Goal: Information Seeking & Learning: Check status

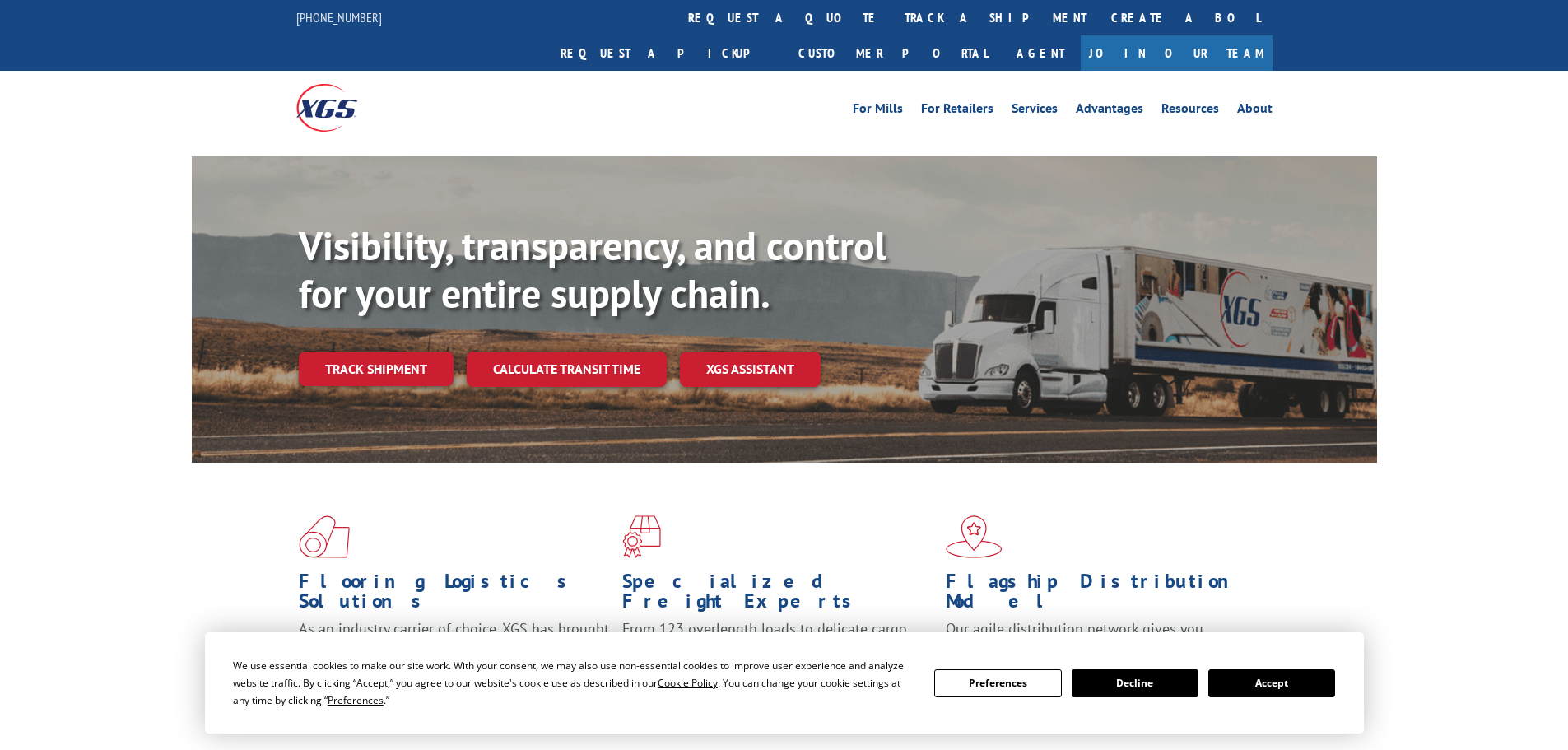
click at [1503, 283] on div "Visibility, transparency, and control for your entire supply chain. Track shipm…" at bounding box center [784, 326] width 1568 height 339
click at [397, 352] on link "Track shipment" at bounding box center [376, 368] width 154 height 34
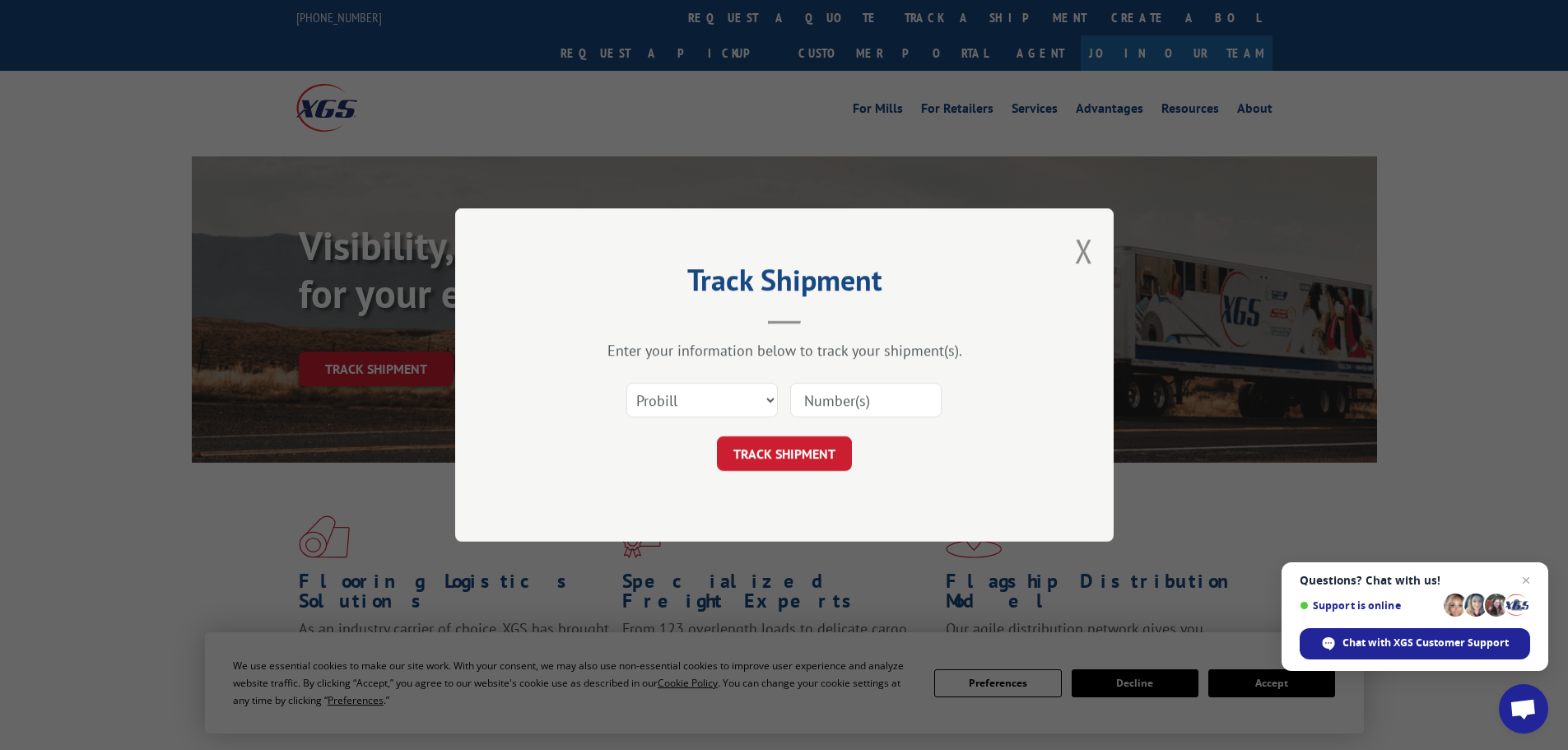
click at [855, 408] on input at bounding box center [866, 400] width 152 height 34
paste input "17607405"
type input "17607405"
click at [824, 442] on button "TRACK SHIPMENT" at bounding box center [784, 453] width 135 height 34
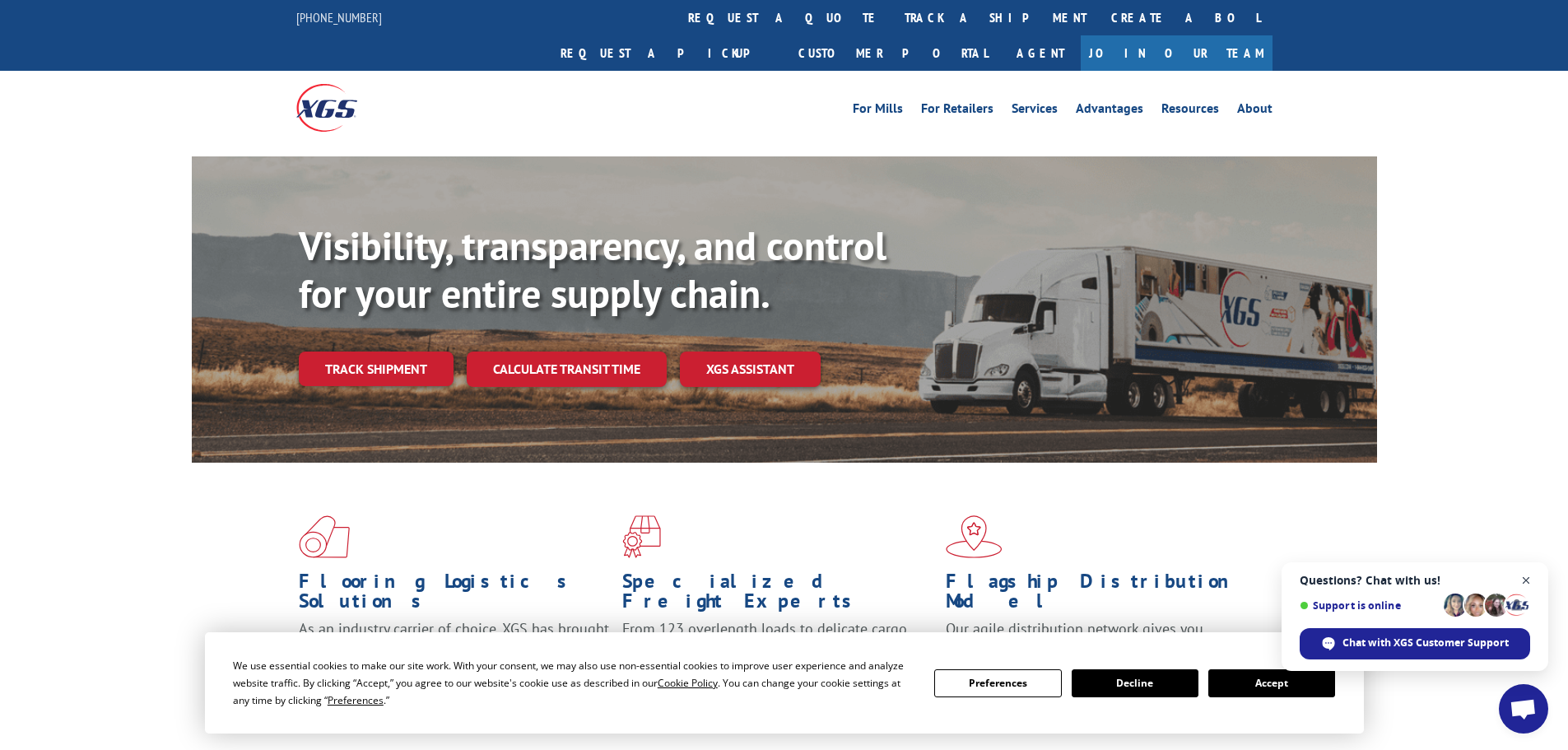
click at [1040, 486] on span "Close chat" at bounding box center [1526, 581] width 20 height 20
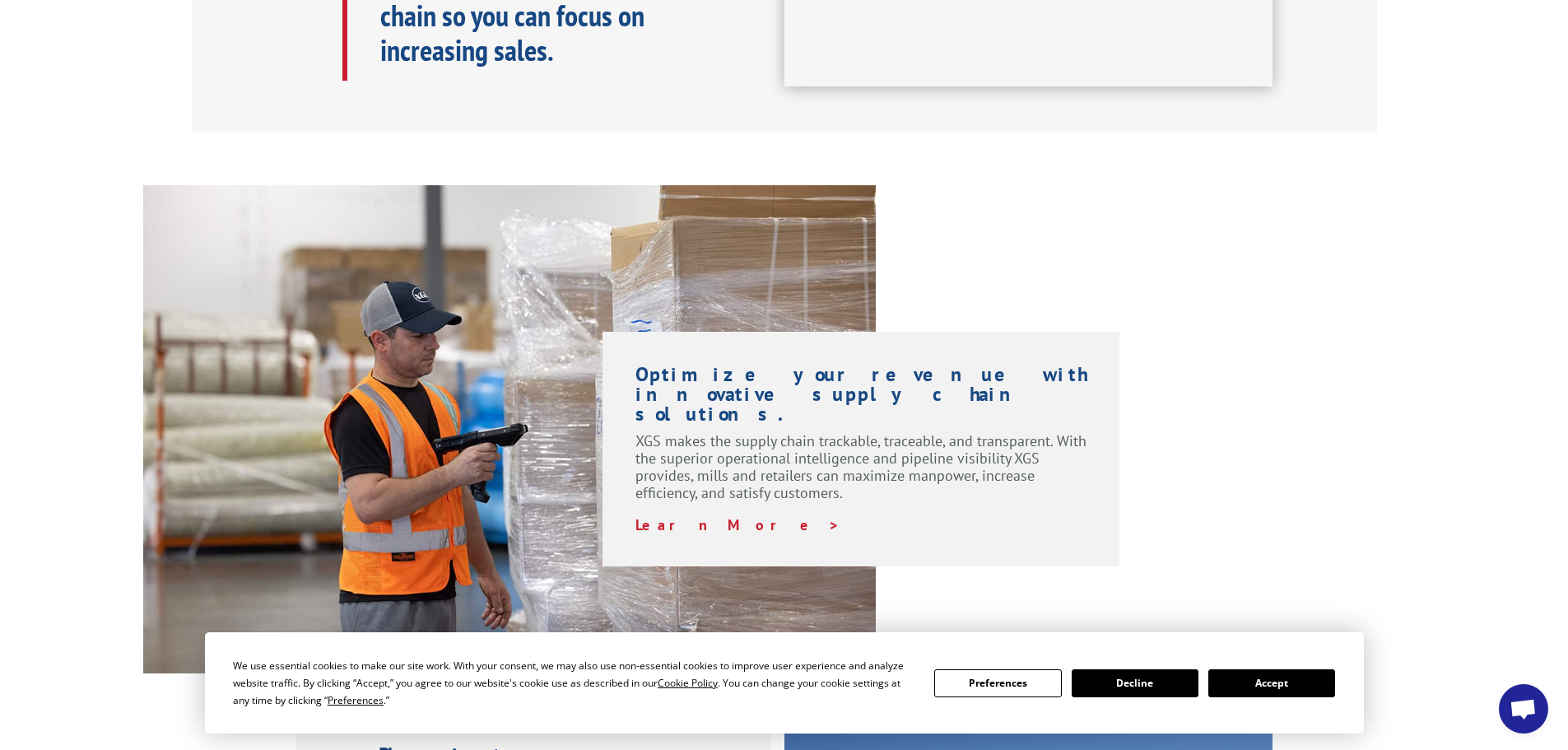
scroll to position [1236, 0]
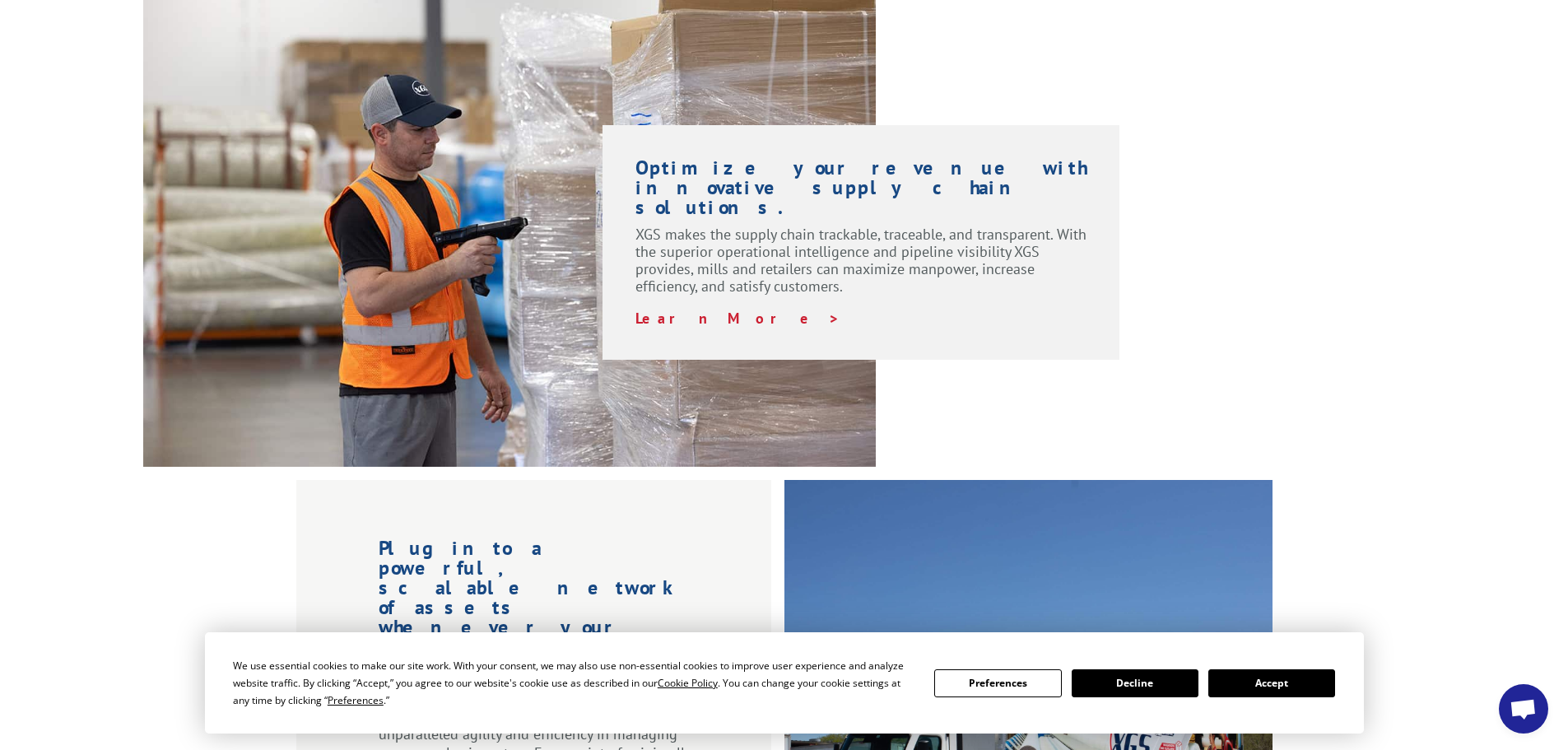
click at [1040, 486] on button "Accept" at bounding box center [1271, 684] width 126 height 28
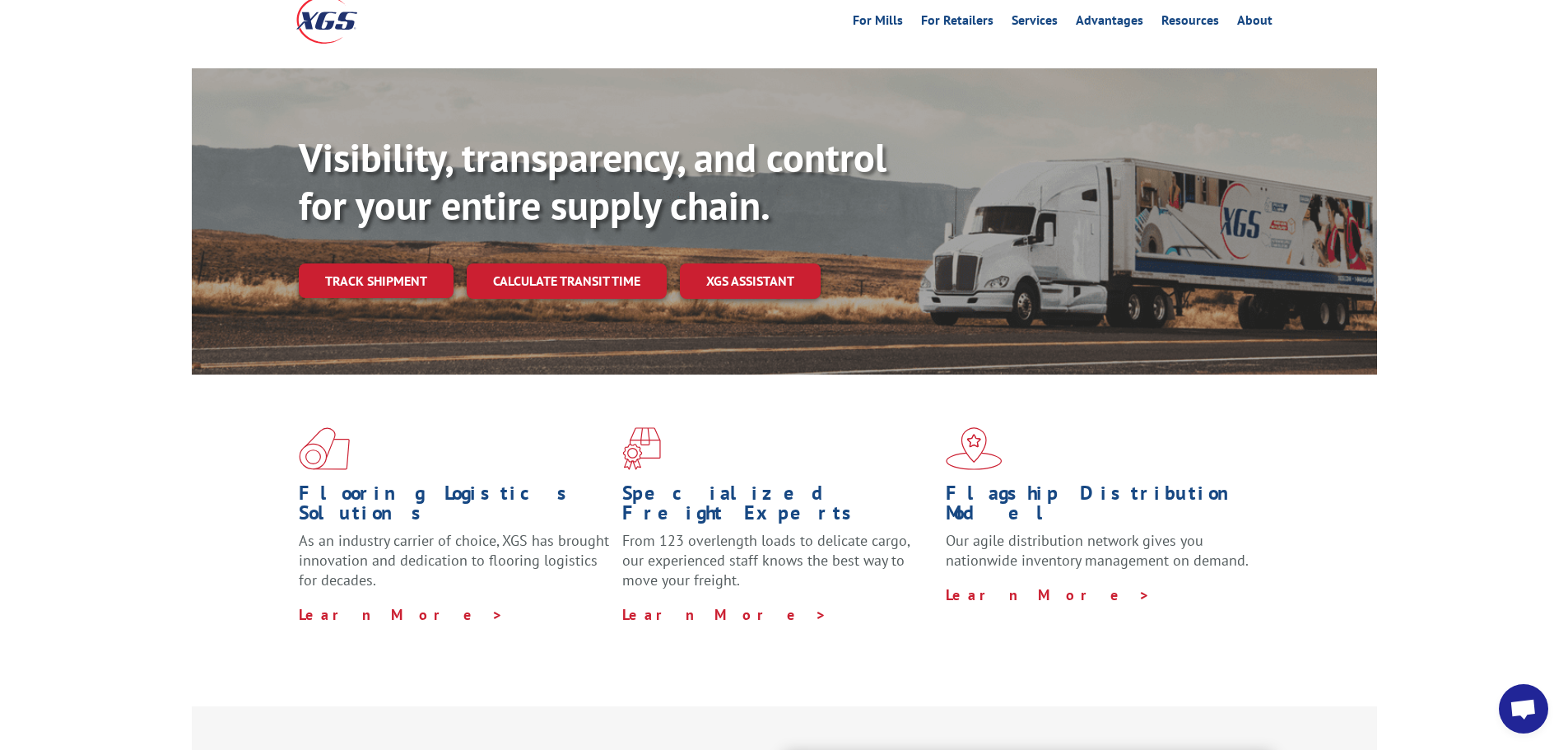
scroll to position [0, 0]
